Goal: Go to known website: Go to known website

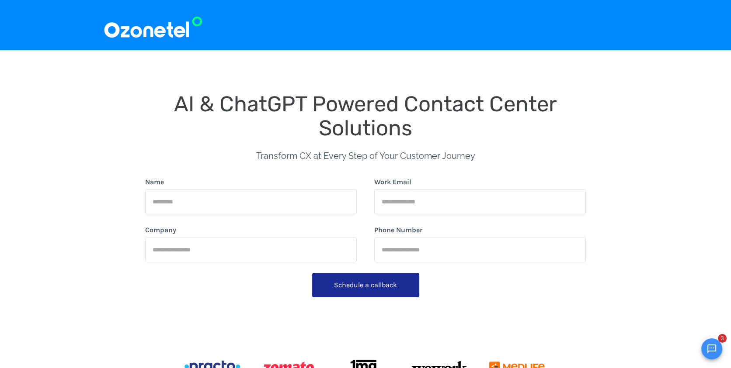
click at [167, 31] on img at bounding box center [153, 24] width 100 height 29
click at [167, 29] on img at bounding box center [153, 24] width 100 height 29
click at [161, 24] on img at bounding box center [153, 24] width 100 height 29
click at [167, 39] on img at bounding box center [153, 24] width 100 height 29
click at [171, 32] on img at bounding box center [153, 24] width 100 height 29
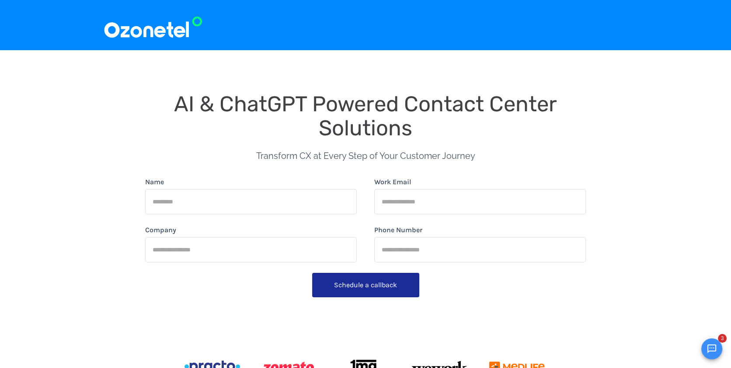
click at [168, 31] on img at bounding box center [153, 24] width 100 height 29
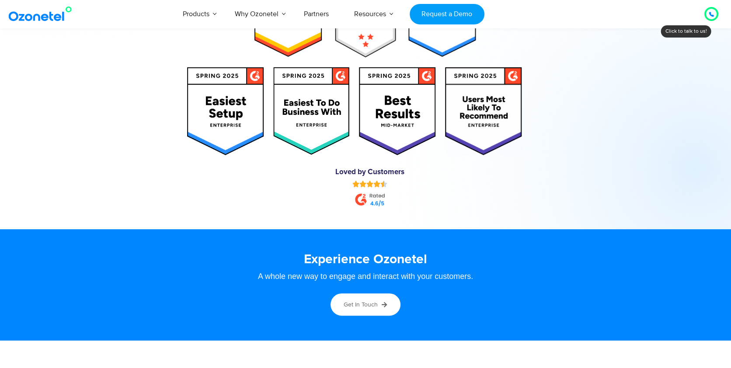
scroll to position [4770, 0]
